Goal: Navigation & Orientation: Find specific page/section

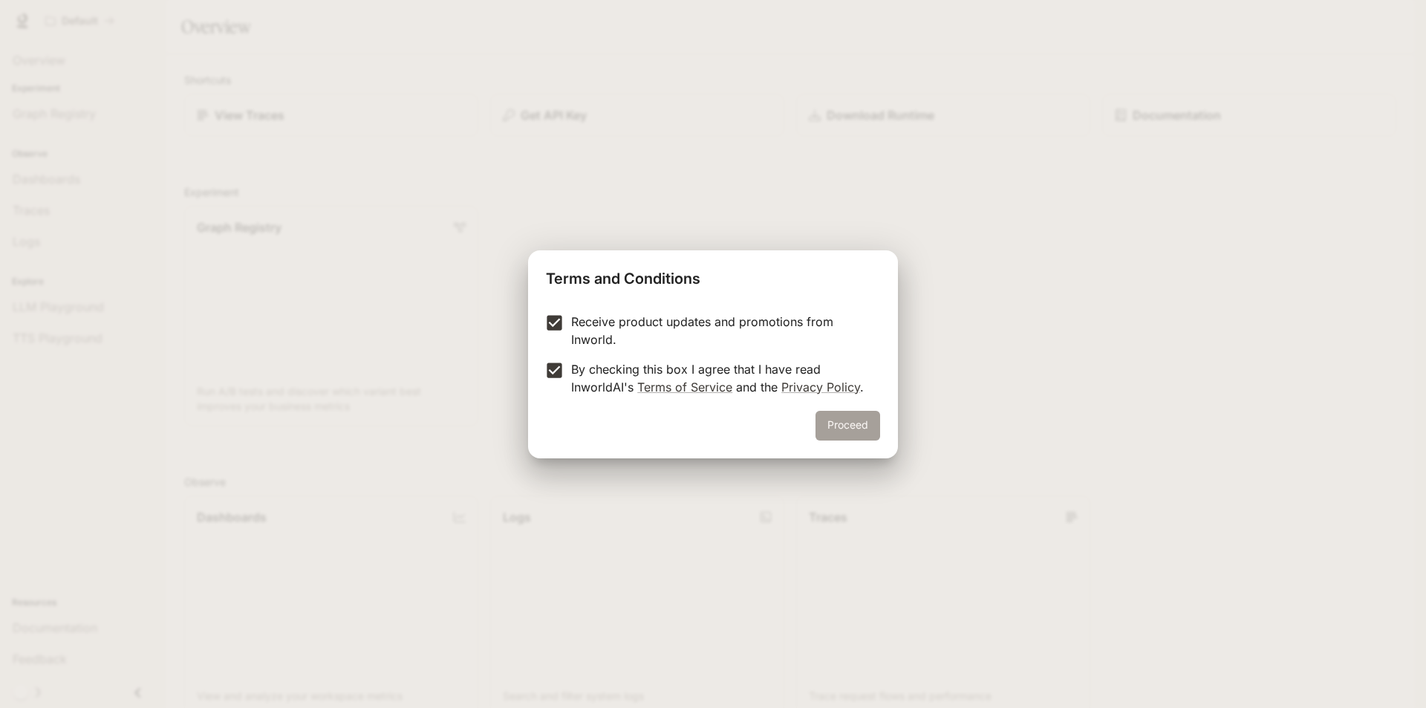
click at [824, 419] on button "Proceed" at bounding box center [848, 426] width 65 height 30
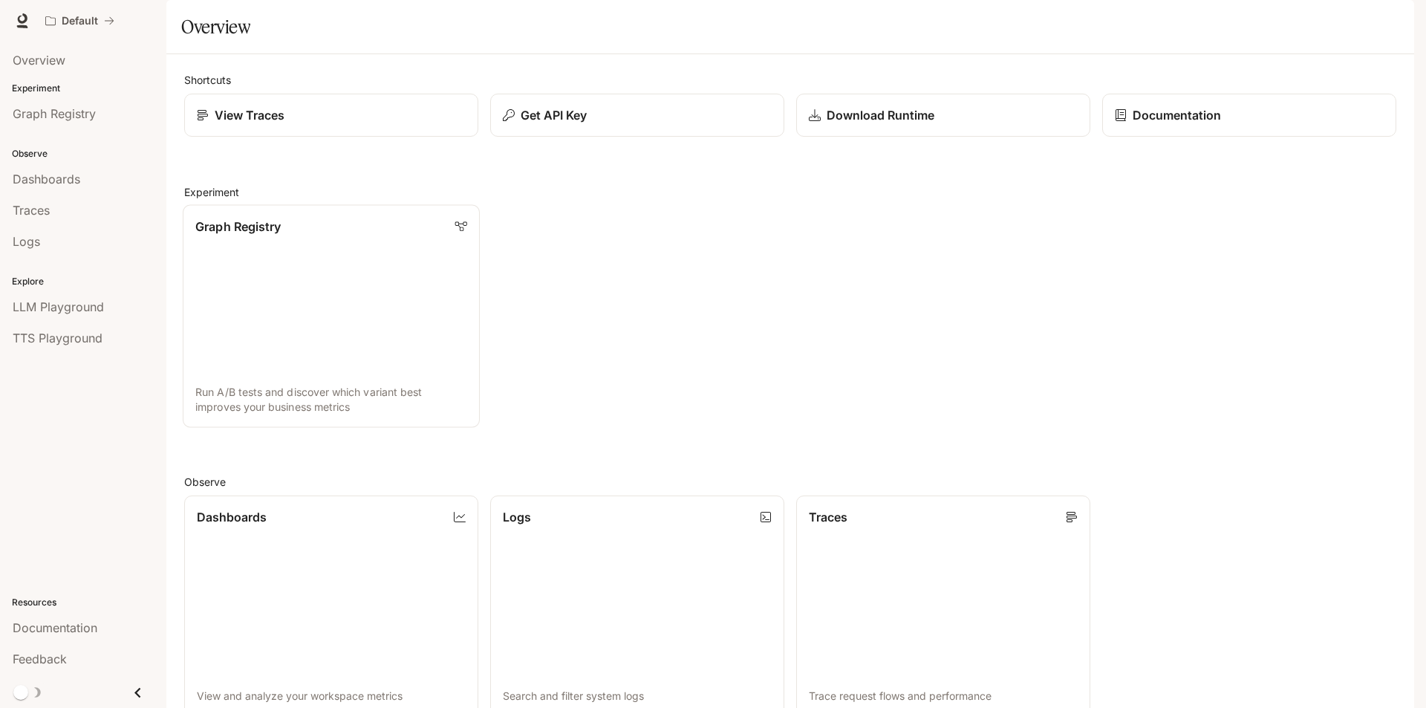
scroll to position [74, 0]
click at [88, 122] on span "Graph Registry" at bounding box center [54, 114] width 83 height 18
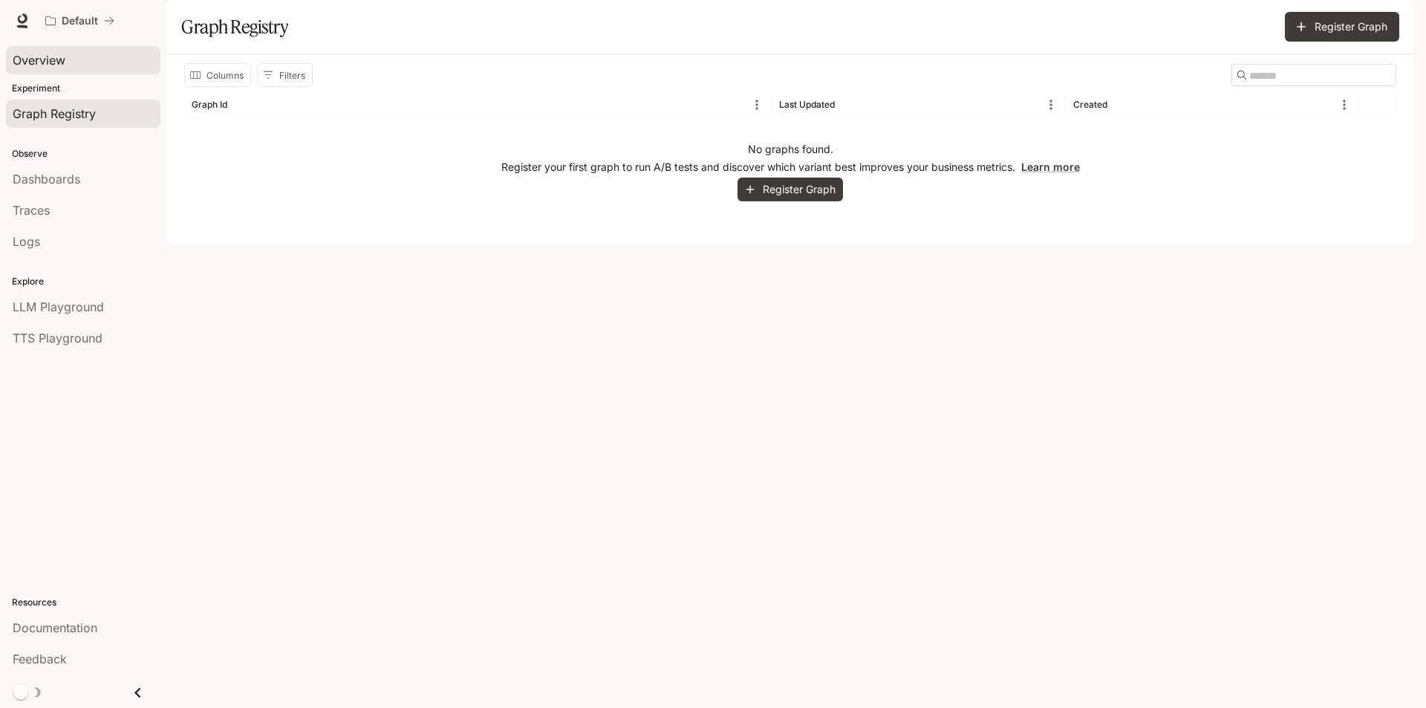
click at [97, 59] on div "Overview" at bounding box center [83, 60] width 141 height 18
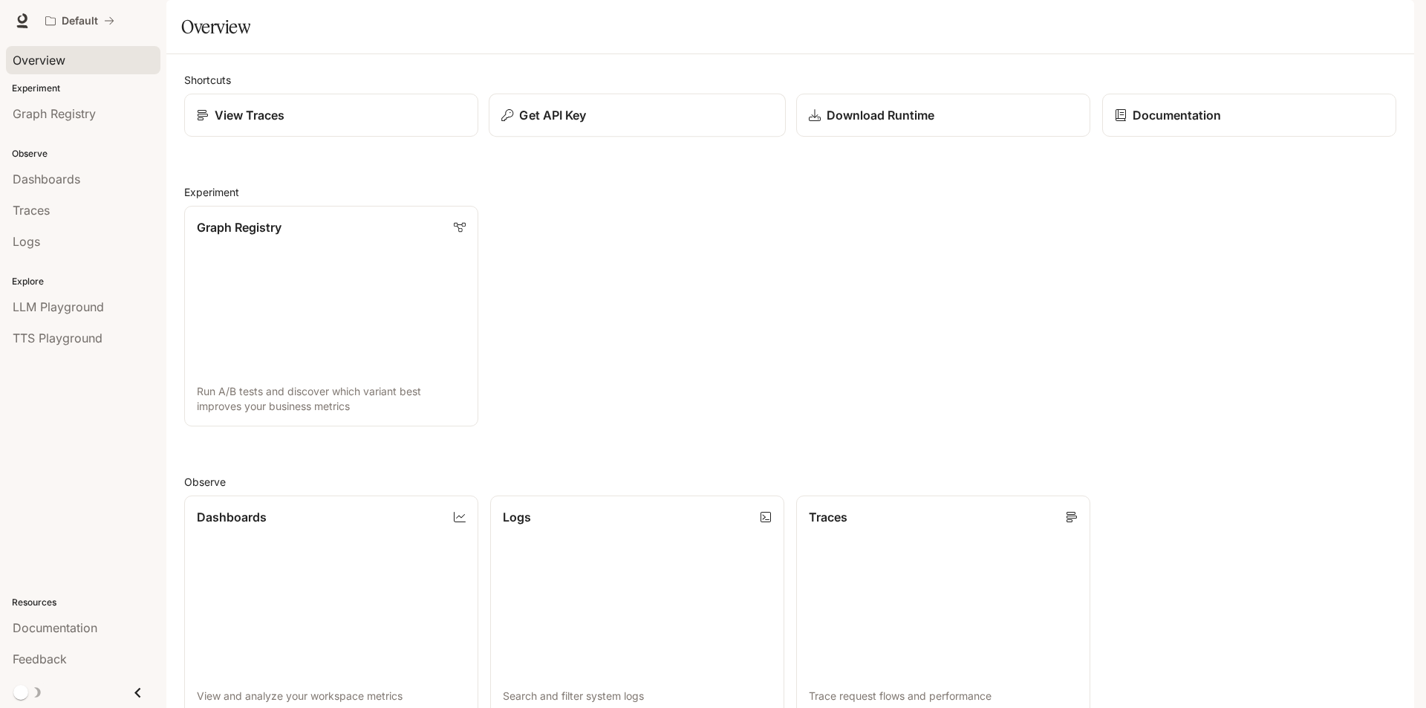
click at [600, 124] on div "Get API Key" at bounding box center [637, 115] width 272 height 18
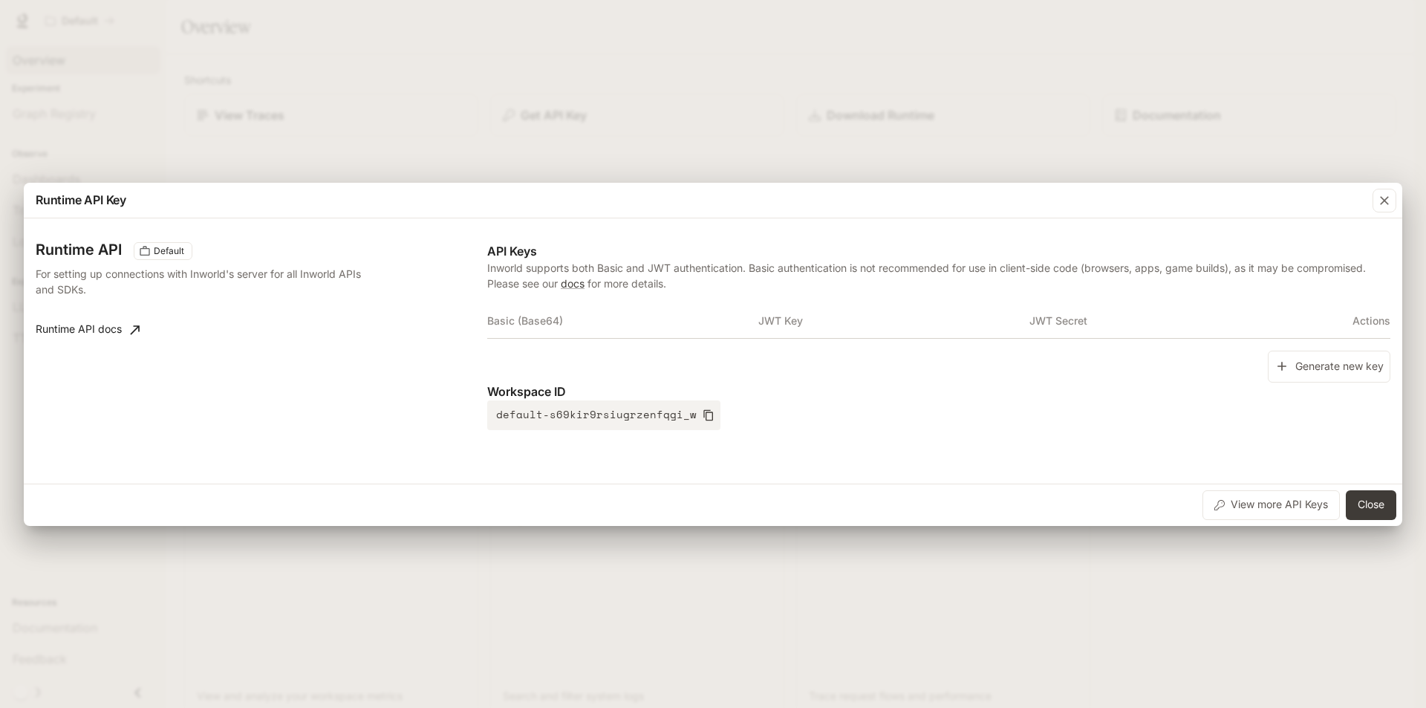
click at [627, 123] on div "Runtime API Key Runtime API Default For setting up connections with Inworld's s…" at bounding box center [713, 354] width 1426 height 708
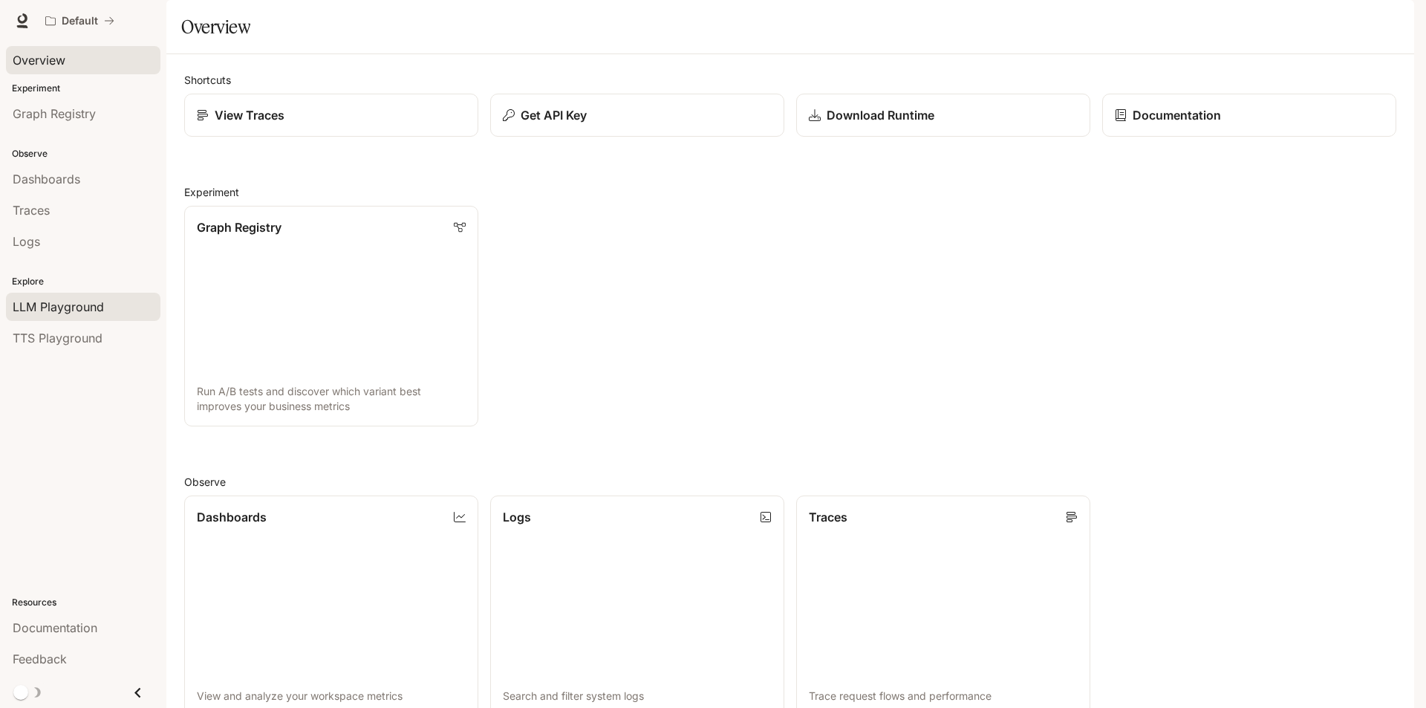
click at [88, 310] on span "LLM Playground" at bounding box center [58, 307] width 91 height 18
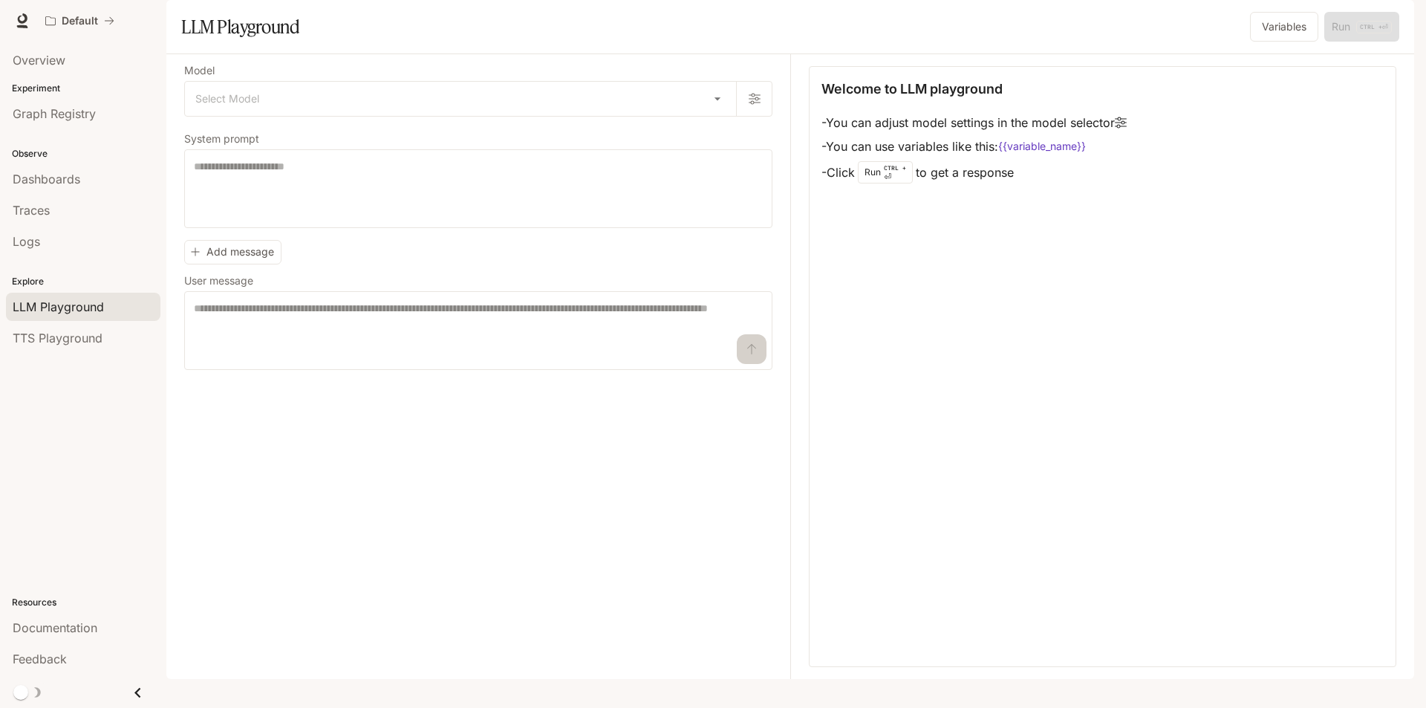
click at [75, 446] on div "Overview Experiment Graph Registry Observe Dashboards Traces Logs Explore LLM P…" at bounding box center [83, 375] width 166 height 666
